Goal: Navigation & Orientation: Find specific page/section

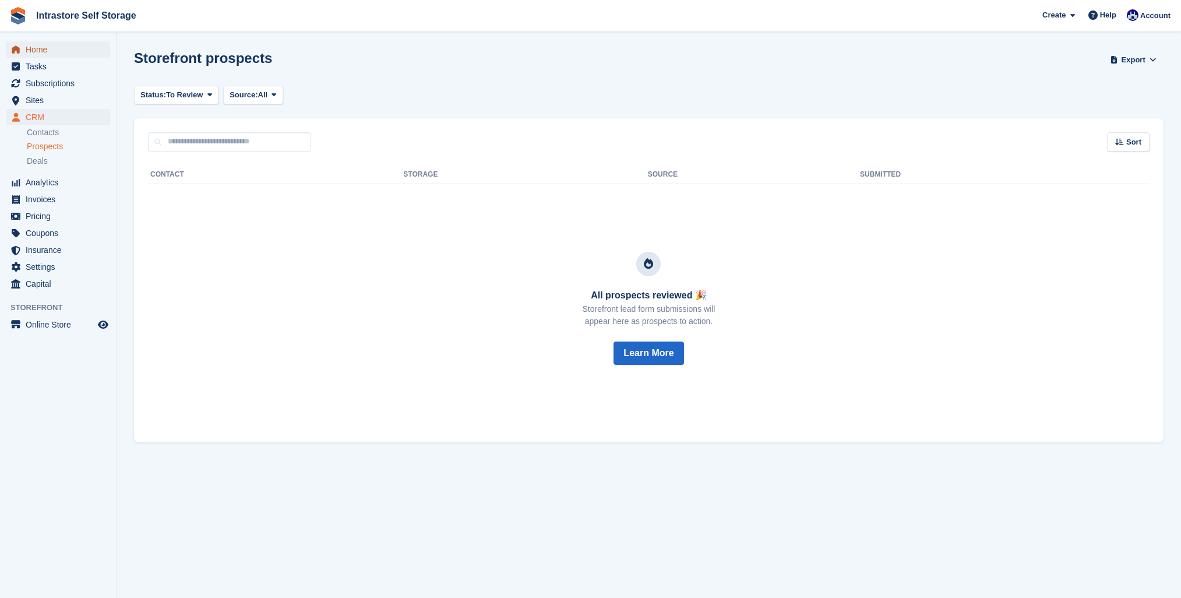
click at [38, 55] on span "Home" at bounding box center [61, 49] width 70 height 16
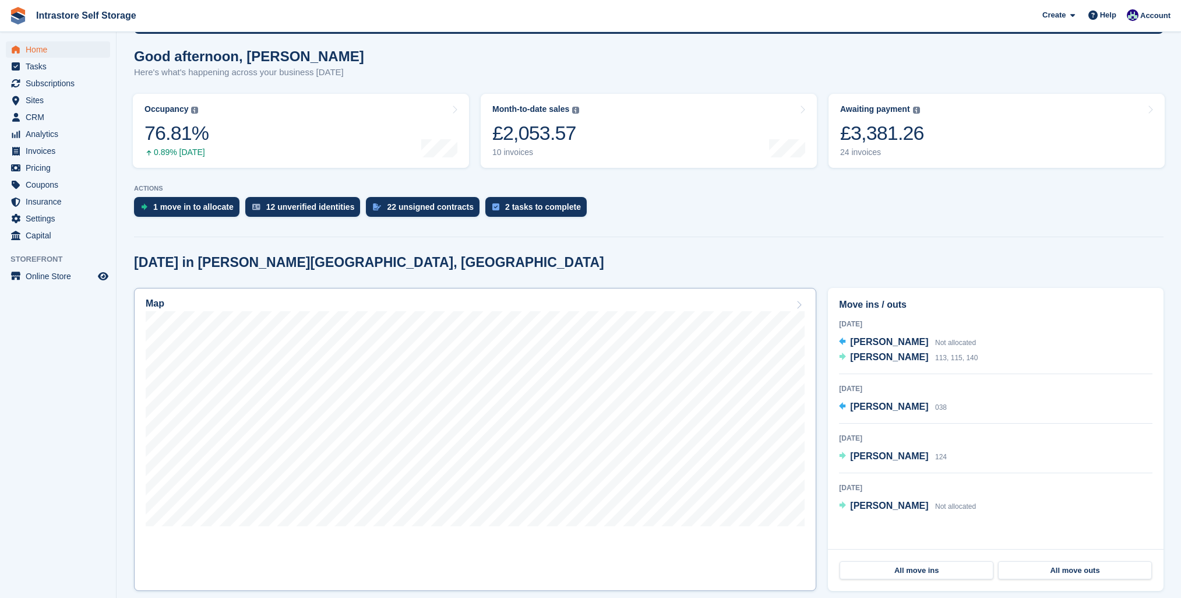
scroll to position [94, 0]
